Goal: Information Seeking & Learning: Learn about a topic

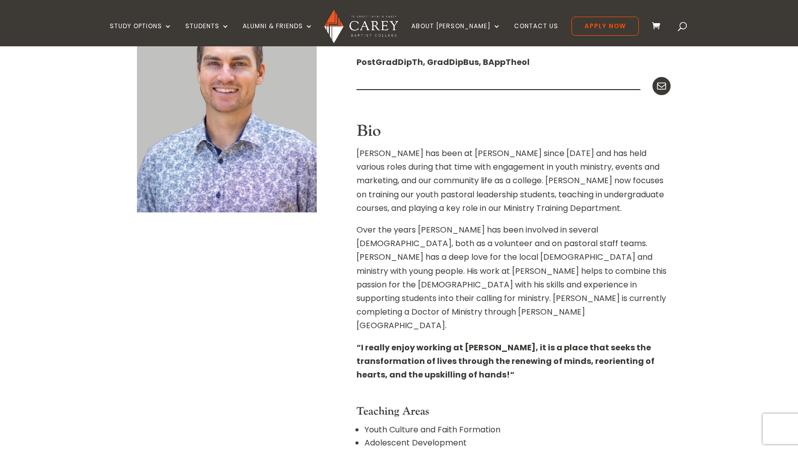
scroll to position [348, 0]
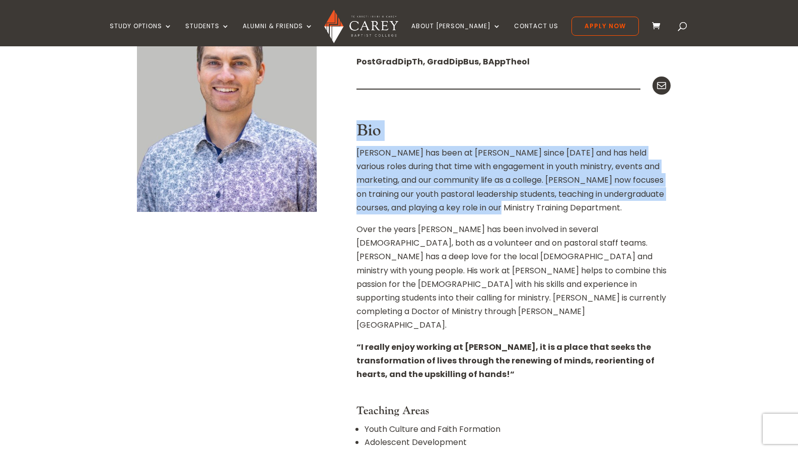
drag, startPoint x: 571, startPoint y: 131, endPoint x: 571, endPoint y: 206, distance: 75.0
click at [571, 206] on div "Programme Leader (Youth Ministry), Lecturer PostGradDipTh, GradDipBus, BAppTheo…" at bounding box center [513, 287] width 314 height 509
click at [571, 206] on p "[PERSON_NAME] has been at [PERSON_NAME] since [DATE] and has held various roles…" at bounding box center [513, 184] width 314 height 76
drag, startPoint x: 571, startPoint y: 206, endPoint x: 570, endPoint y: 135, distance: 71.0
click at [570, 135] on div "Programme Leader (Youth Ministry), Lecturer PostGradDipTh, GradDipBus, BAppTheo…" at bounding box center [513, 287] width 314 height 509
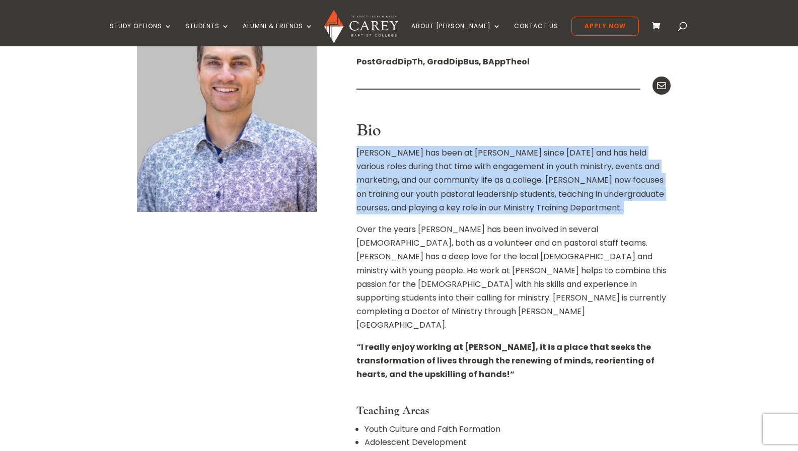
click at [570, 135] on h3 "Bio" at bounding box center [513, 133] width 314 height 24
drag, startPoint x: 570, startPoint y: 135, endPoint x: 570, endPoint y: 204, distance: 69.4
click at [570, 204] on div "Programme Leader (Youth Ministry), Lecturer PostGradDipTh, GradDipBus, BAppTheo…" at bounding box center [513, 287] width 314 height 509
click at [570, 204] on p "[PERSON_NAME] has been at [PERSON_NAME] since [DATE] and has held various roles…" at bounding box center [513, 184] width 314 height 76
drag, startPoint x: 570, startPoint y: 204, endPoint x: 569, endPoint y: 148, distance: 55.9
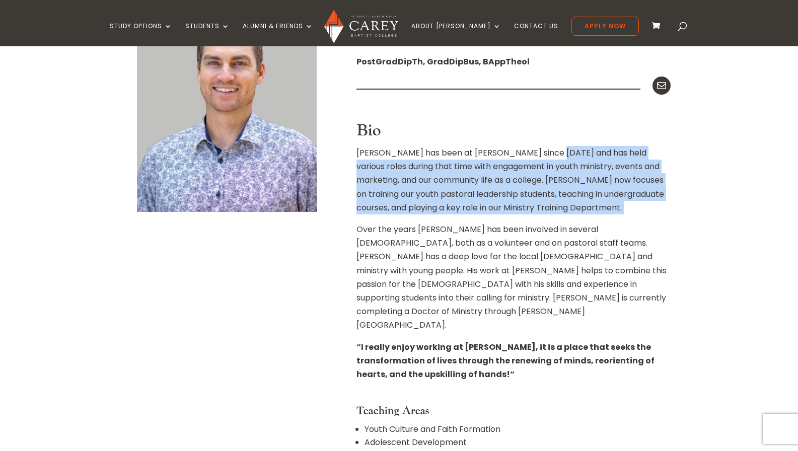
click at [569, 148] on p "[PERSON_NAME] has been at [PERSON_NAME] since [DATE] and has held various roles…" at bounding box center [513, 184] width 314 height 76
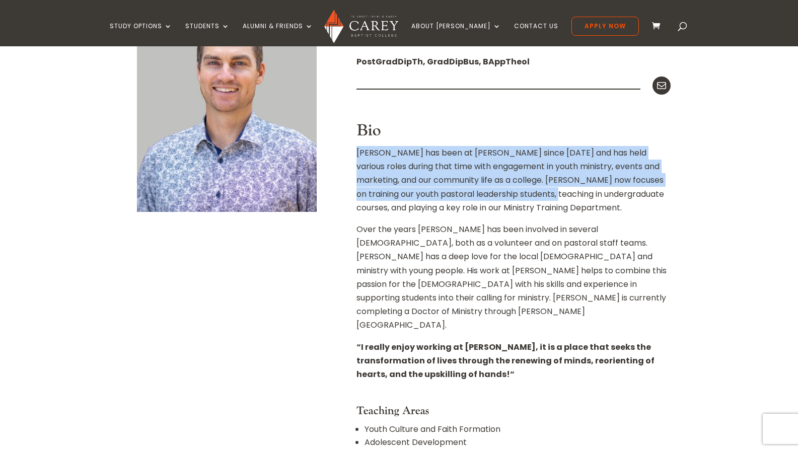
drag, startPoint x: 569, startPoint y: 139, endPoint x: 569, endPoint y: 195, distance: 55.9
click at [569, 195] on div "Programme Leader (Youth Ministry), Lecturer PostGradDipTh, GradDipBus, BAppTheo…" at bounding box center [513, 287] width 314 height 509
click at [569, 195] on p "[PERSON_NAME] has been at [PERSON_NAME] since [DATE] and has held various roles…" at bounding box center [513, 184] width 314 height 76
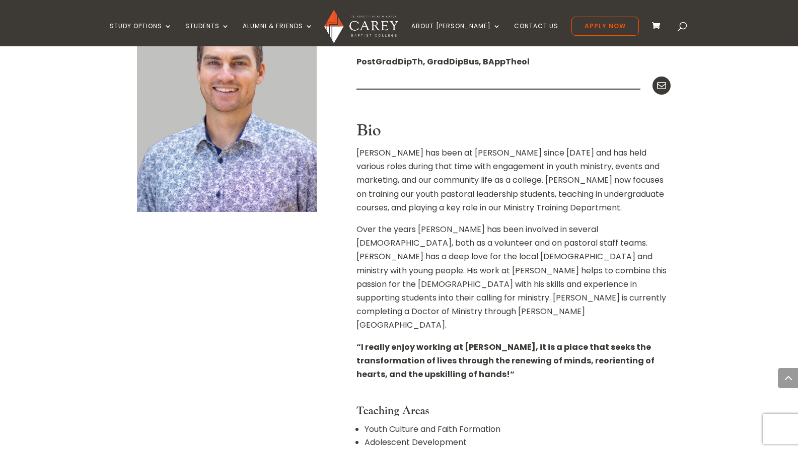
scroll to position [512, 0]
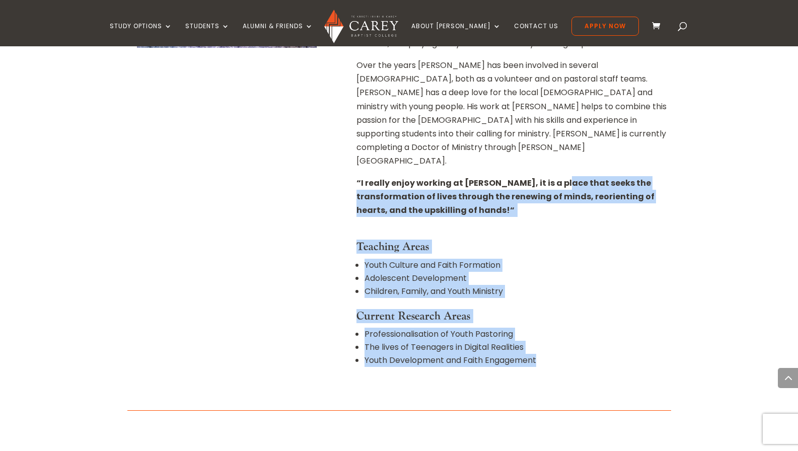
drag, startPoint x: 554, startPoint y: 148, endPoint x: 565, endPoint y: 333, distance: 185.0
click at [565, 333] on div "Programme Leader (Youth Ministry), Lecturer PostGradDipTh, GradDipBus, BAppTheo…" at bounding box center [513, 123] width 314 height 509
click at [565, 354] on li "Youth Development and Faith Engagement" at bounding box center [517, 360] width 306 height 13
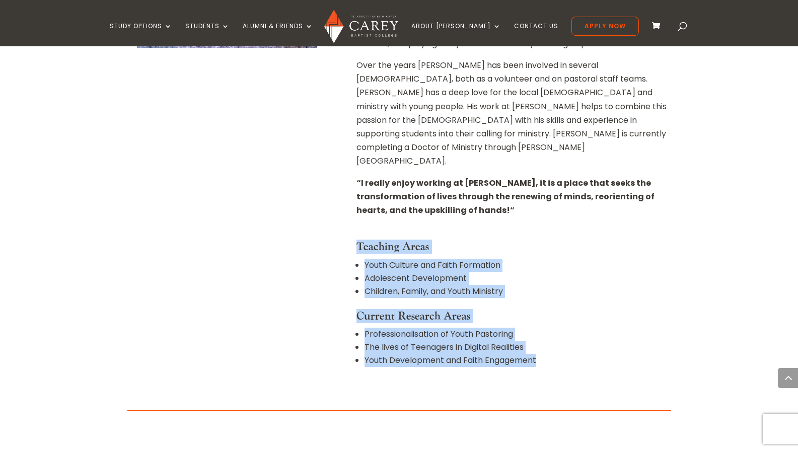
drag, startPoint x: 565, startPoint y: 333, endPoint x: 564, endPoint y: 173, distance: 160.0
click at [564, 173] on div "Programme Leader (Youth Ministry), Lecturer PostGradDipTh, GradDipBus, BAppTheo…" at bounding box center [513, 123] width 314 height 509
click at [564, 177] on strong "I really enjoy working at [PERSON_NAME], it is a place that seeks the transform…" at bounding box center [505, 196] width 298 height 39
drag, startPoint x: 560, startPoint y: 197, endPoint x: 569, endPoint y: 331, distance: 134.2
click at [569, 330] on div "Programme Leader (Youth Ministry), Lecturer PostGradDipTh, GradDipBus, BAppTheo…" at bounding box center [513, 123] width 314 height 509
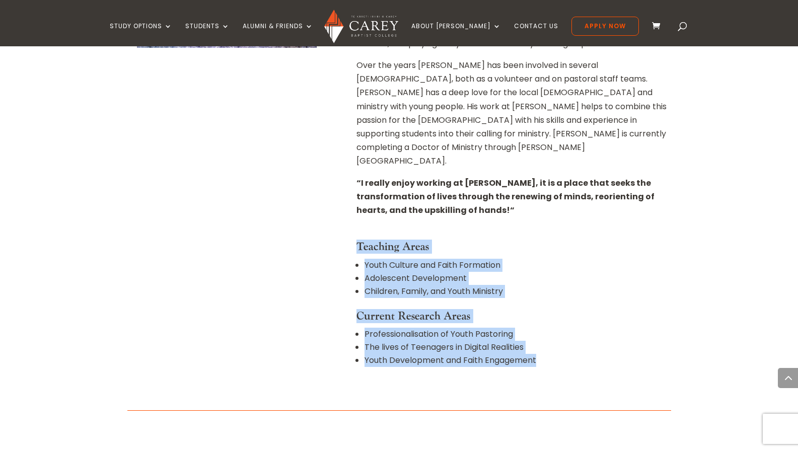
click at [569, 354] on li "Youth Development and Faith Engagement" at bounding box center [517, 360] width 306 height 13
drag, startPoint x: 569, startPoint y: 331, endPoint x: 553, endPoint y: 187, distance: 144.8
click at [553, 187] on div "Programme Leader (Youth Ministry), Lecturer PostGradDipTh, GradDipBus, BAppTheo…" at bounding box center [513, 123] width 314 height 509
click at [553, 187] on p "“ I really enjoy working at [PERSON_NAME], it is a place that seeks the transfo…" at bounding box center [513, 200] width 314 height 49
drag, startPoint x: 553, startPoint y: 187, endPoint x: 560, endPoint y: 340, distance: 153.6
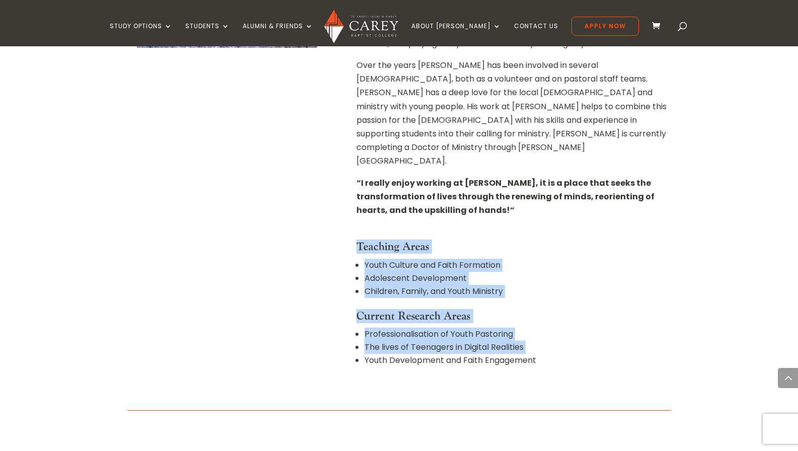
click at [560, 340] on div "Programme Leader (Youth Ministry), Lecturer PostGradDipTh, GradDipBus, BAppTheo…" at bounding box center [513, 123] width 314 height 509
click at [560, 340] on ul "Professionalisation of Youth Pastoring The lives of Teenagers in Digital Realit…" at bounding box center [513, 353] width 314 height 51
drag, startPoint x: 560, startPoint y: 340, endPoint x: 554, endPoint y: 215, distance: 125.4
click at [554, 215] on div "Programme Leader (Youth Ministry), Lecturer PostGradDipTh, GradDipBus, BAppTheo…" at bounding box center [513, 123] width 314 height 509
click at [554, 240] on h4 "Teaching Areas" at bounding box center [513, 249] width 314 height 18
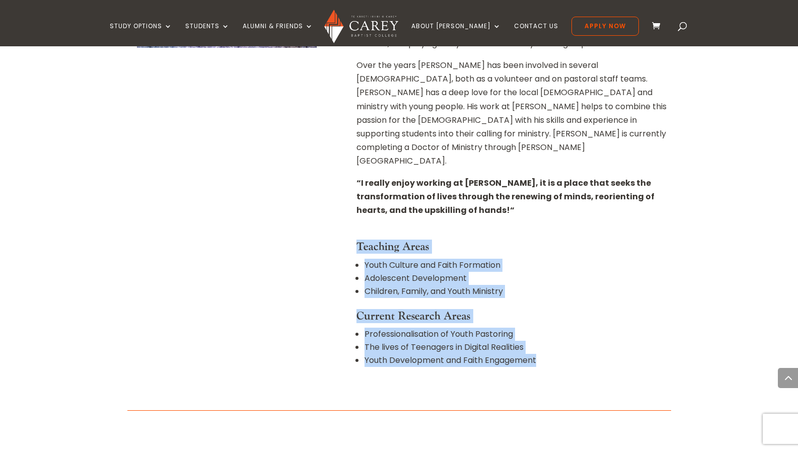
drag, startPoint x: 553, startPoint y: 205, endPoint x: 572, endPoint y: 345, distance: 141.6
click at [572, 345] on div "Programme Leader (Youth Ministry), Lecturer PostGradDipTh, GradDipBus, BAppTheo…" at bounding box center [513, 123] width 314 height 509
click at [572, 345] on ul "Professionalisation of Youth Pastoring The lives of Teenagers in Digital Realit…" at bounding box center [513, 353] width 314 height 51
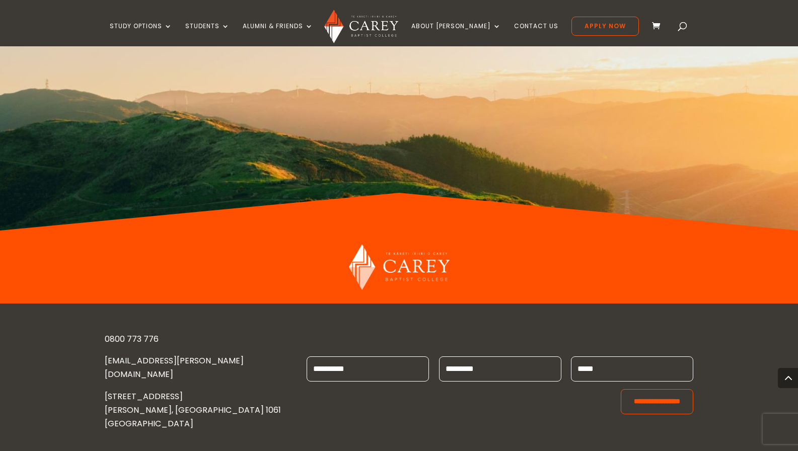
scroll to position [983, 0]
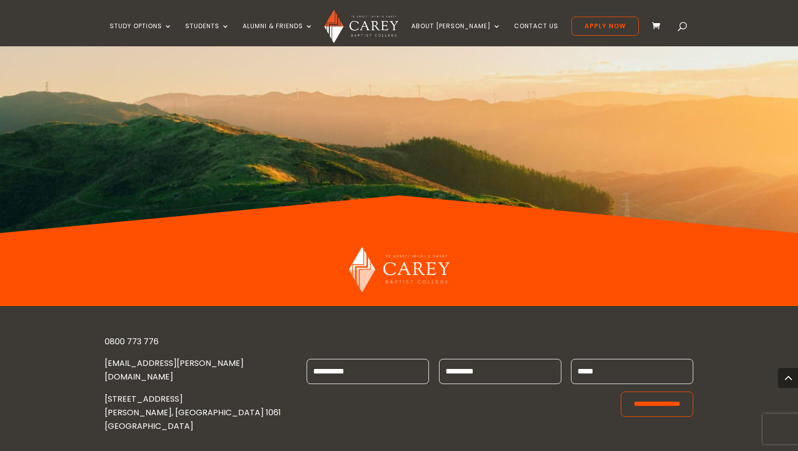
drag, startPoint x: 512, startPoint y: 252, endPoint x: 249, endPoint y: 233, distance: 264.4
click at [249, 247] on div at bounding box center [399, 270] width 589 height 46
